Goal: Task Accomplishment & Management: Use online tool/utility

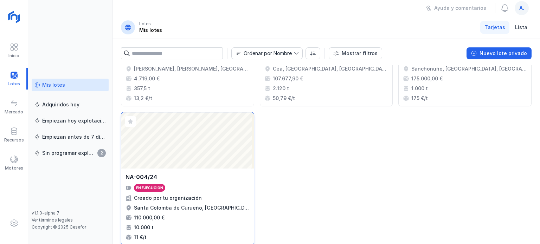
scroll to position [264, 0]
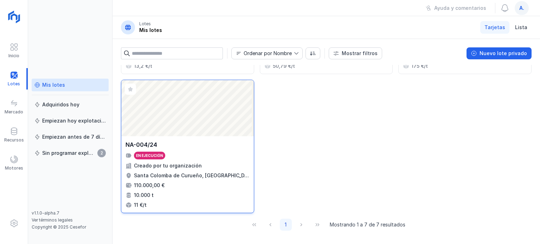
click at [166, 133] on div "Abrir lote" at bounding box center [187, 108] width 132 height 56
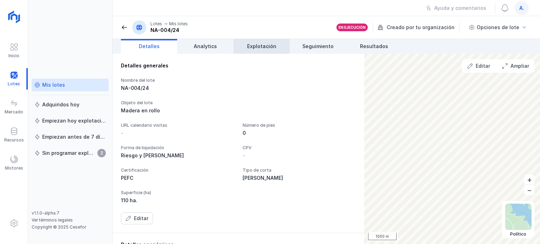
click at [254, 41] on link "Explotación" at bounding box center [261, 46] width 56 height 15
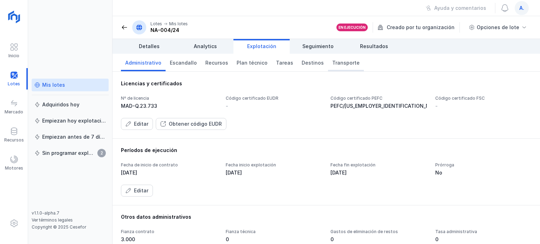
click at [337, 64] on span "Transporte" at bounding box center [345, 62] width 27 height 7
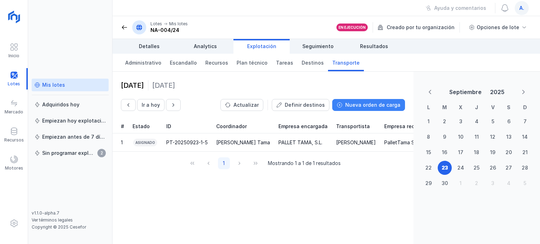
click at [347, 105] on button "Nueva orden de carga" at bounding box center [368, 105] width 73 height 12
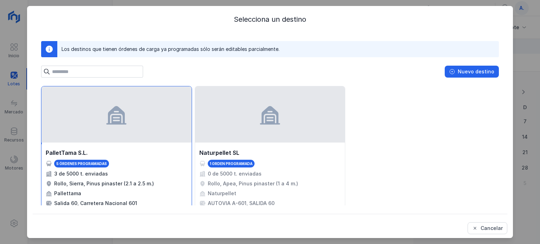
click at [156, 161] on div "5 órdenes programadas" at bounding box center [117, 164] width 142 height 8
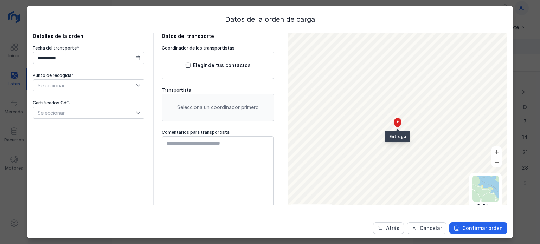
click at [127, 87] on span "Seleccionar" at bounding box center [84, 85] width 102 height 11
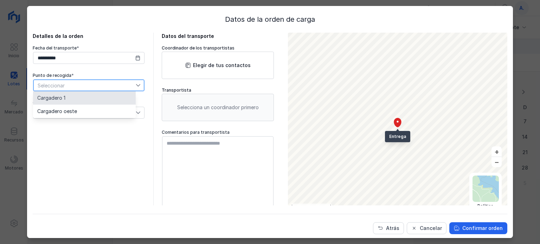
click at [44, 98] on span "Cargadero 1" at bounding box center [51, 98] width 28 height 5
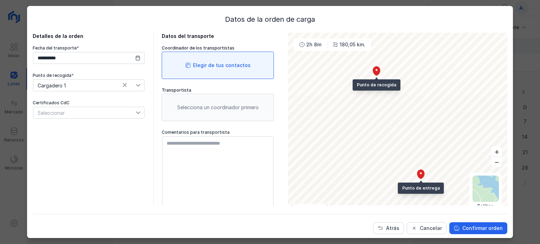
click at [219, 56] on div "Elegir de tus contactos" at bounding box center [218, 65] width 112 height 27
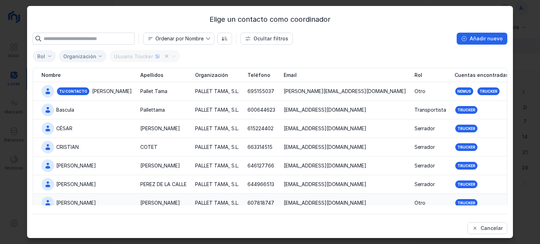
scroll to position [30, 0]
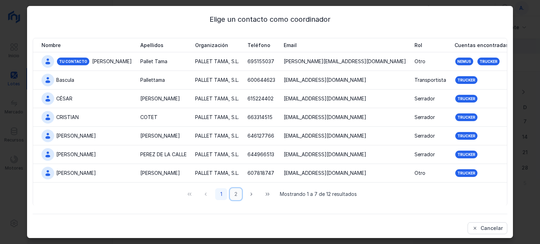
click at [232, 195] on button "2" at bounding box center [236, 194] width 12 height 12
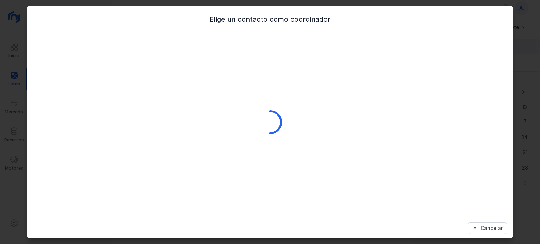
scroll to position [0, 0]
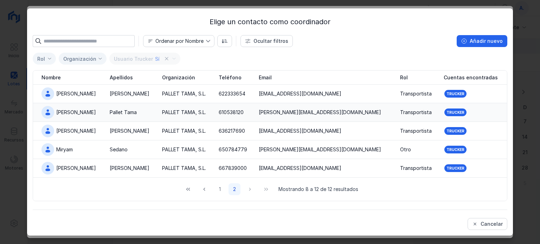
click at [58, 111] on div "[PERSON_NAME]" at bounding box center [76, 112] width 40 height 7
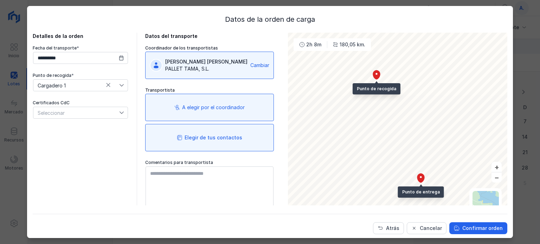
click at [228, 136] on div "Elegir de tus contactos" at bounding box center [213, 137] width 58 height 7
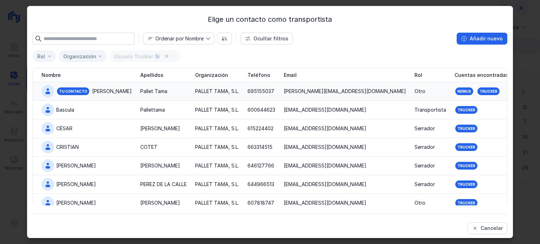
click at [94, 89] on div "[PERSON_NAME]" at bounding box center [112, 91] width 40 height 7
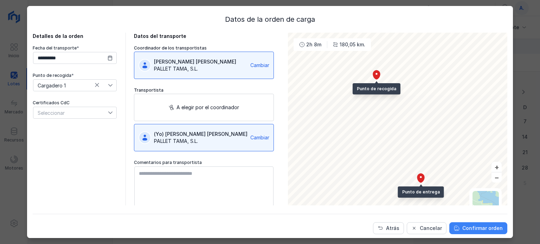
click at [487, 229] on div "Confirmar orden" at bounding box center [482, 228] width 40 height 7
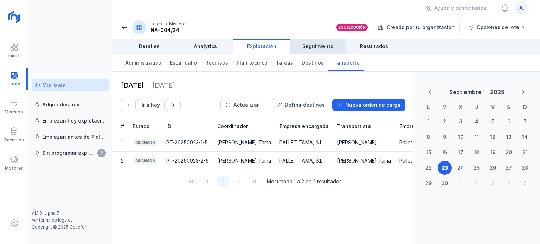
click at [335, 43] on link "Seguimiento" at bounding box center [318, 46] width 56 height 15
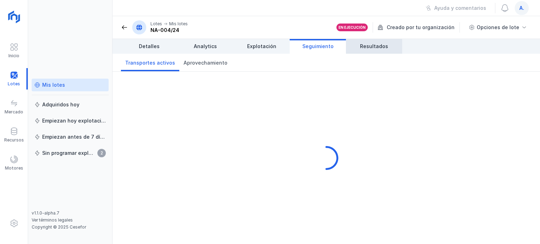
click at [378, 47] on span "Resultados" at bounding box center [374, 46] width 28 height 7
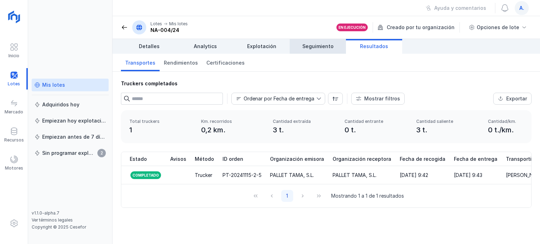
click at [326, 50] on span "Seguimiento" at bounding box center [317, 46] width 31 height 7
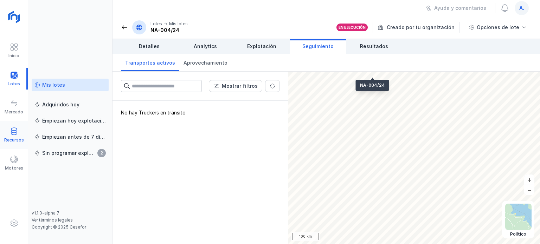
click at [12, 137] on div "Recursos" at bounding box center [14, 140] width 20 height 6
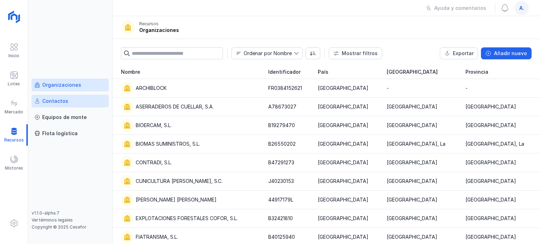
click at [68, 106] on link "Contactos" at bounding box center [70, 101] width 77 height 13
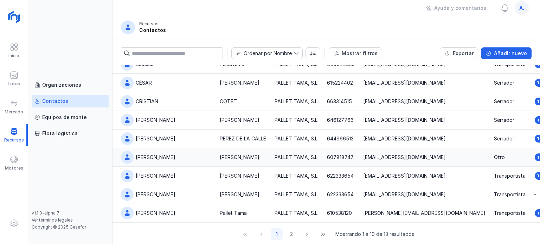
scroll to position [44, 0]
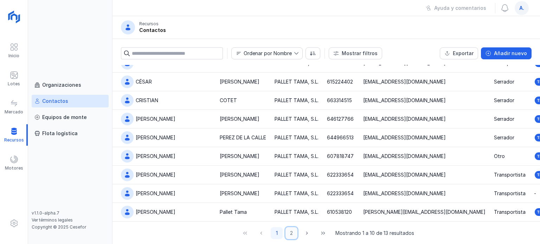
click at [287, 232] on button "2" at bounding box center [291, 233] width 12 height 12
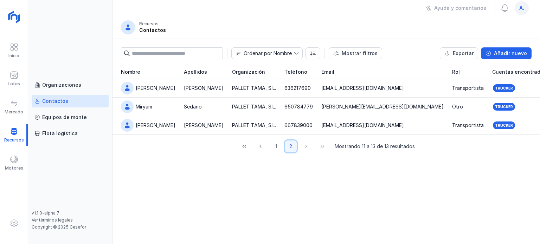
scroll to position [0, 0]
click at [140, 86] on div "[PERSON_NAME]" at bounding box center [156, 88] width 40 height 7
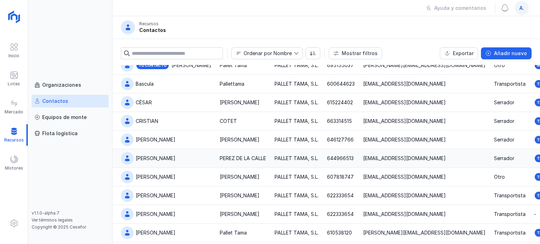
scroll to position [35, 0]
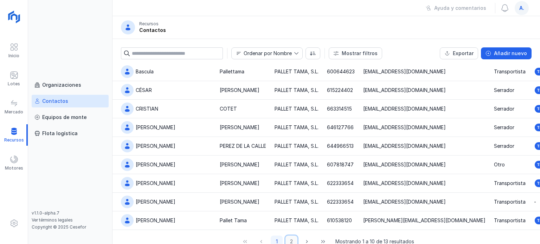
click at [289, 241] on button "2" at bounding box center [291, 242] width 12 height 12
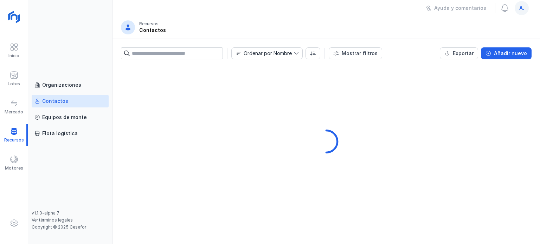
scroll to position [0, 0]
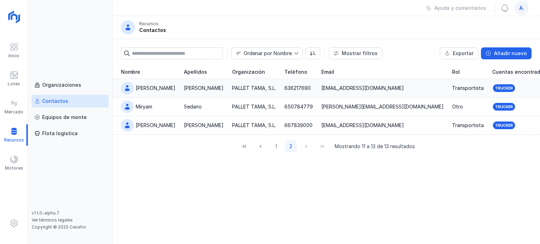
click at [128, 86] on span at bounding box center [127, 88] width 7 height 7
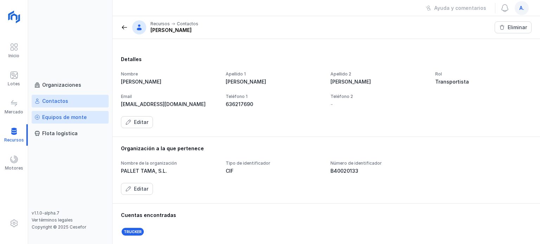
click at [58, 120] on div "Equipos de monte" at bounding box center [64, 117] width 45 height 7
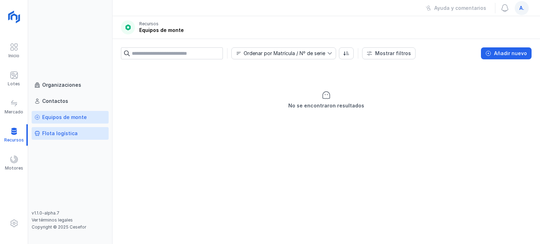
click at [63, 136] on div "Flota logística" at bounding box center [59, 133] width 35 height 7
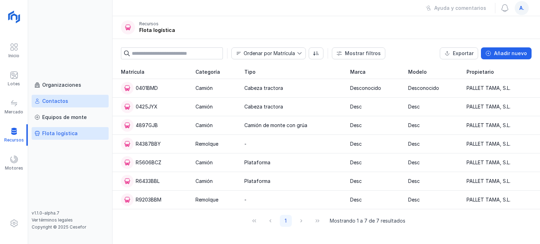
click at [48, 101] on div "Contactos" at bounding box center [55, 101] width 26 height 7
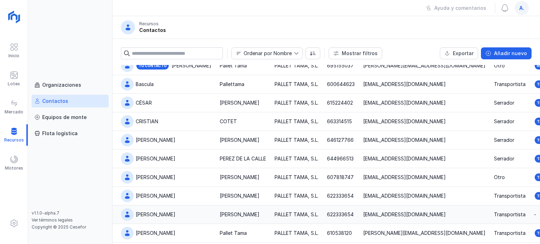
scroll to position [44, 0]
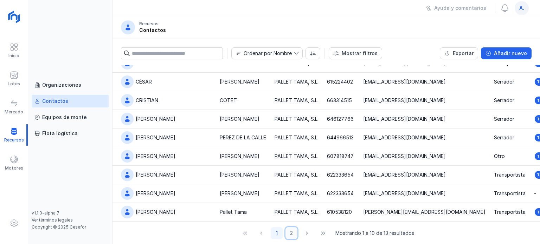
click at [292, 235] on button "2" at bounding box center [291, 233] width 12 height 12
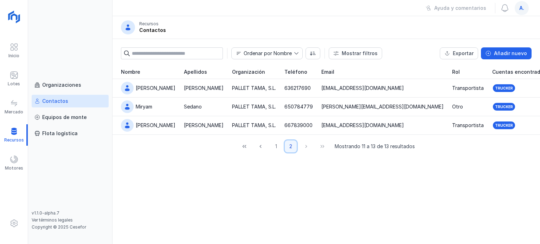
scroll to position [0, 0]
click at [128, 89] on span at bounding box center [127, 88] width 7 height 7
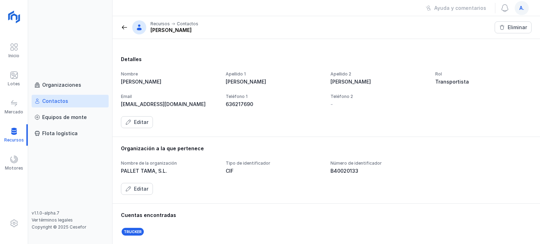
click at [121, 30] on header "Recursos Contactos [PERSON_NAME] Eliminar" at bounding box center [325, 27] width 427 height 23
click at [123, 28] on span at bounding box center [124, 27] width 7 height 7
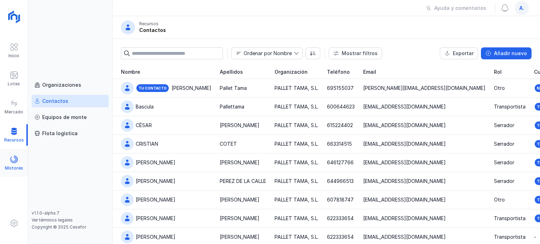
click at [18, 164] on div "Motores" at bounding box center [14, 163] width 28 height 21
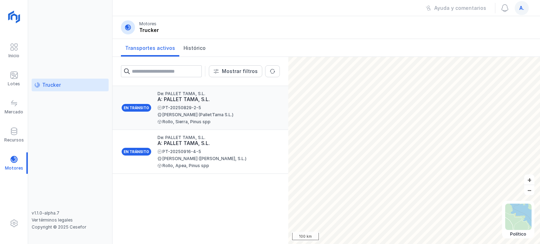
click at [186, 107] on div "PT-20250829-2-5" at bounding box center [215, 108] width 117 height 4
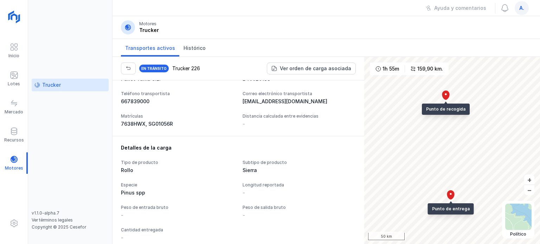
scroll to position [492, 0]
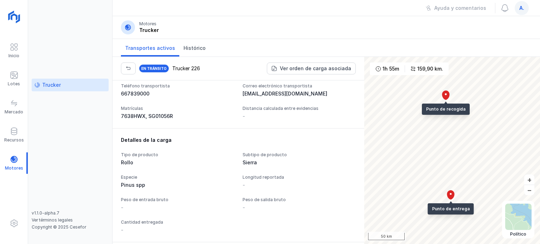
click at [258, 182] on div "-" at bounding box center [298, 185] width 113 height 7
click at [163, 204] on div "-" at bounding box center [177, 207] width 113 height 7
click at [272, 204] on div "Tipo de producto Rollo Subtipo de producto Sierra Especie Pinus spp Longitud re…" at bounding box center [238, 193] width 235 height 82
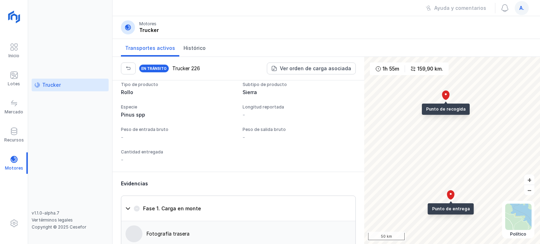
scroll to position [527, 0]
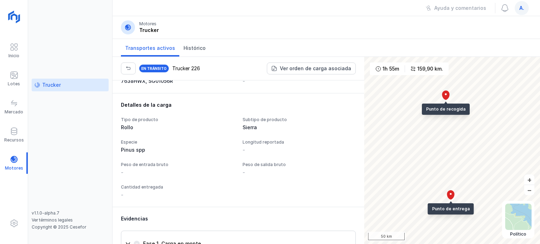
click at [377, 22] on header "Motores Trucker" at bounding box center [325, 27] width 427 height 23
click at [343, 16] on header "Motores Trucker" at bounding box center [325, 27] width 427 height 23
